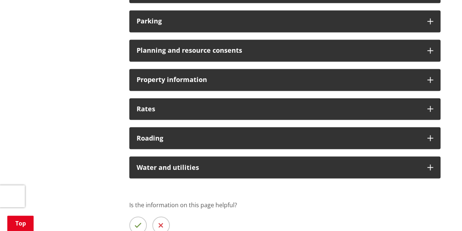
scroll to position [561, 0]
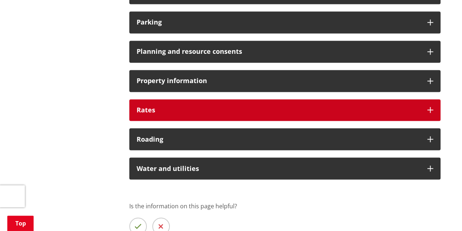
click at [162, 109] on h3 "Rates" at bounding box center [279, 109] width 284 height 7
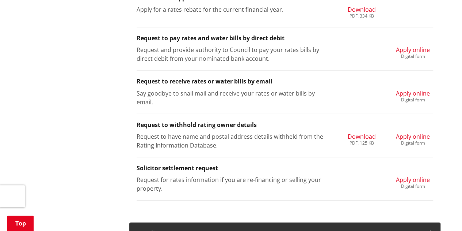
scroll to position [898, 0]
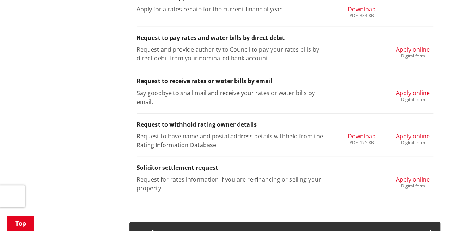
click at [408, 51] on span "Apply online" at bounding box center [413, 49] width 34 height 8
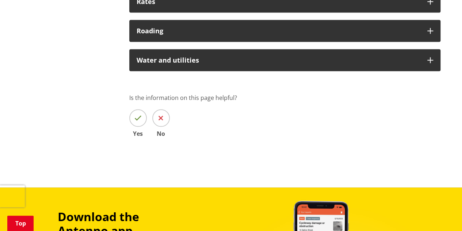
scroll to position [579, 0]
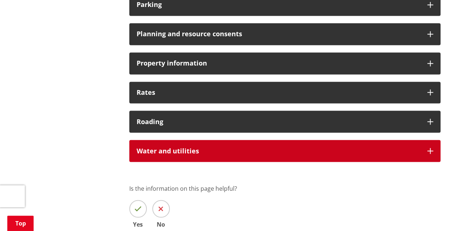
click at [176, 153] on h3 "Water and utilities" at bounding box center [279, 150] width 284 height 7
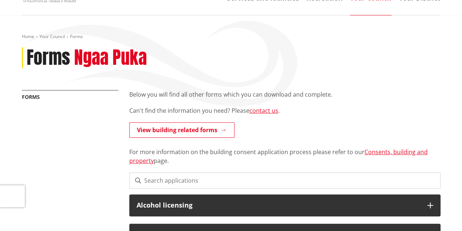
scroll to position [0, 0]
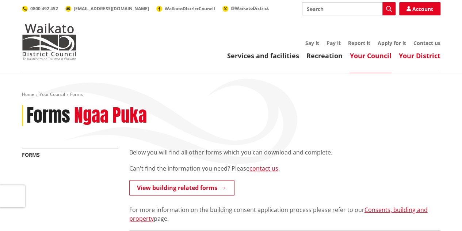
click at [421, 59] on link "Your District" at bounding box center [420, 55] width 42 height 9
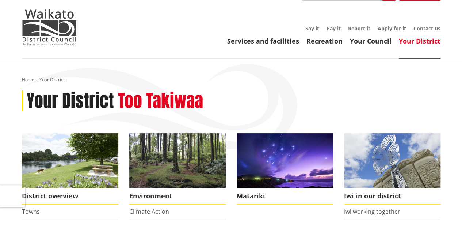
scroll to position [14, 0]
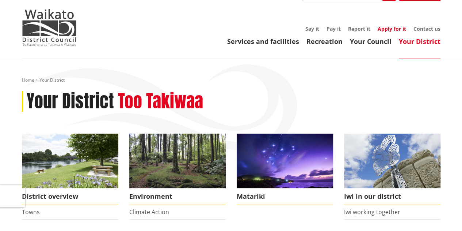
click at [386, 28] on link "Apply for it" at bounding box center [392, 28] width 28 height 7
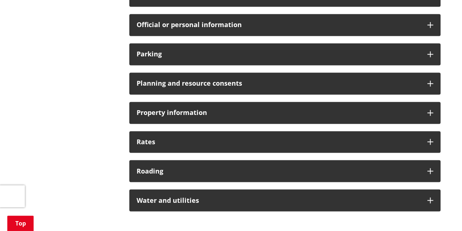
scroll to position [537, 0]
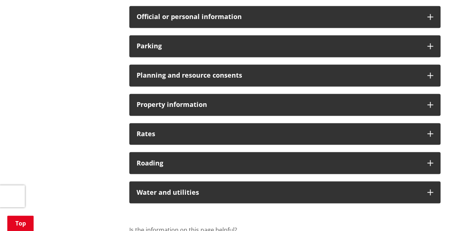
click at [191, 111] on div "Property information" at bounding box center [284, 105] width 311 height 22
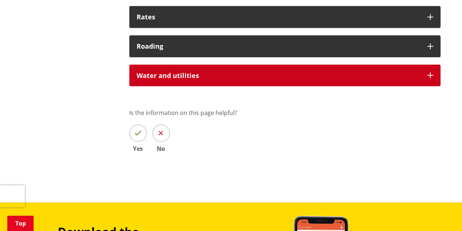
scroll to position [740, 0]
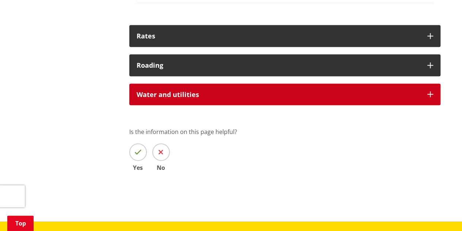
click at [198, 98] on div "Water and utilities" at bounding box center [284, 95] width 311 height 22
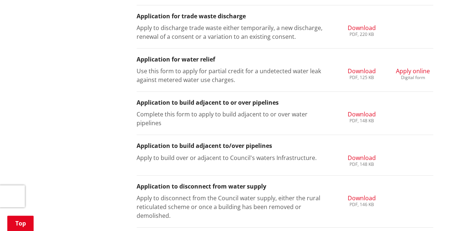
scroll to position [1001, 0]
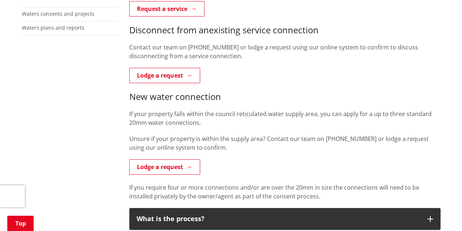
scroll to position [273, 0]
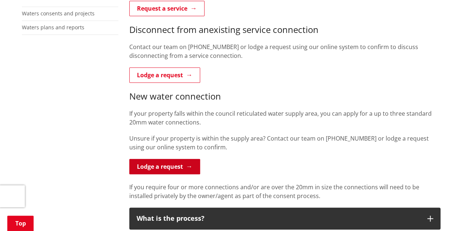
click at [172, 171] on link "Lodge a request" at bounding box center [164, 166] width 71 height 15
